Goal: Find specific page/section: Find specific page/section

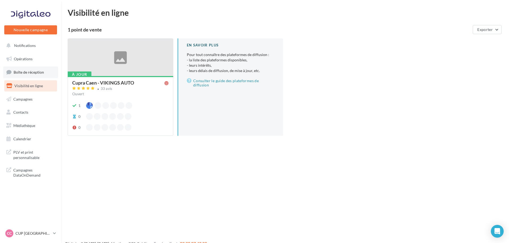
click at [34, 70] on span "Boîte de réception" at bounding box center [29, 72] width 30 height 5
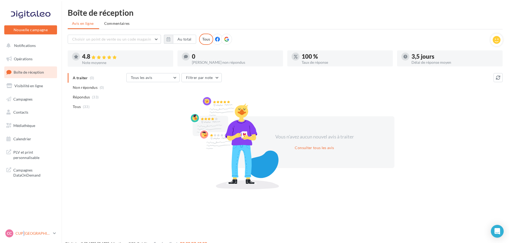
click at [23, 234] on p "CUP [GEOGRAPHIC_DATA]" at bounding box center [32, 233] width 35 height 5
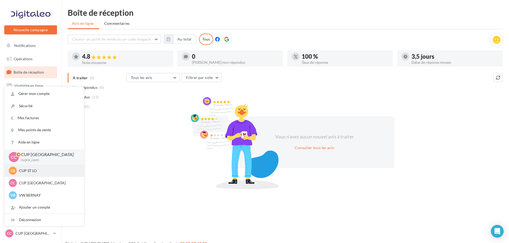
click at [30, 173] on p "CUP ST LO" at bounding box center [48, 170] width 59 height 5
